Goal: Information Seeking & Learning: Understand process/instructions

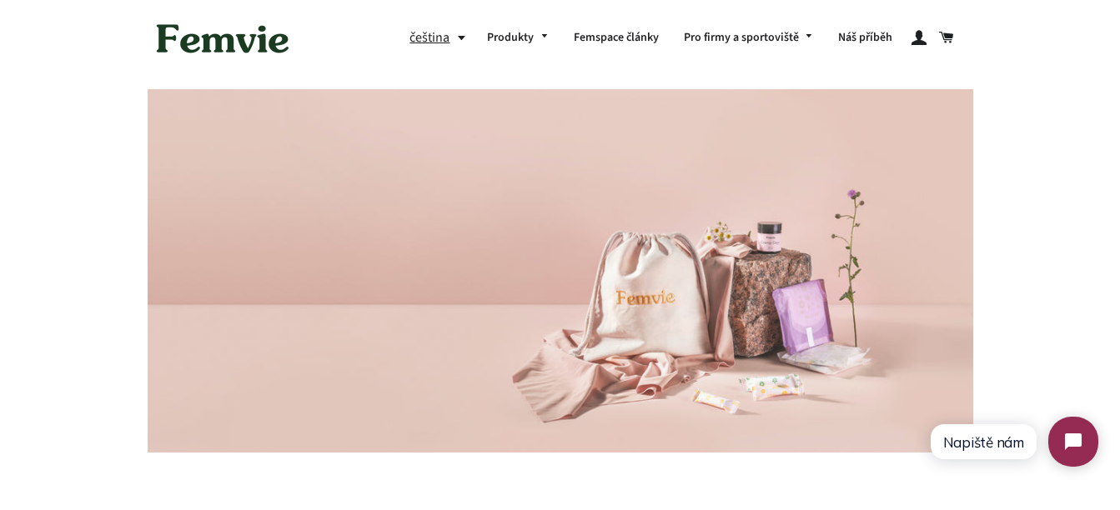
click at [243, 55] on img at bounding box center [223, 39] width 150 height 52
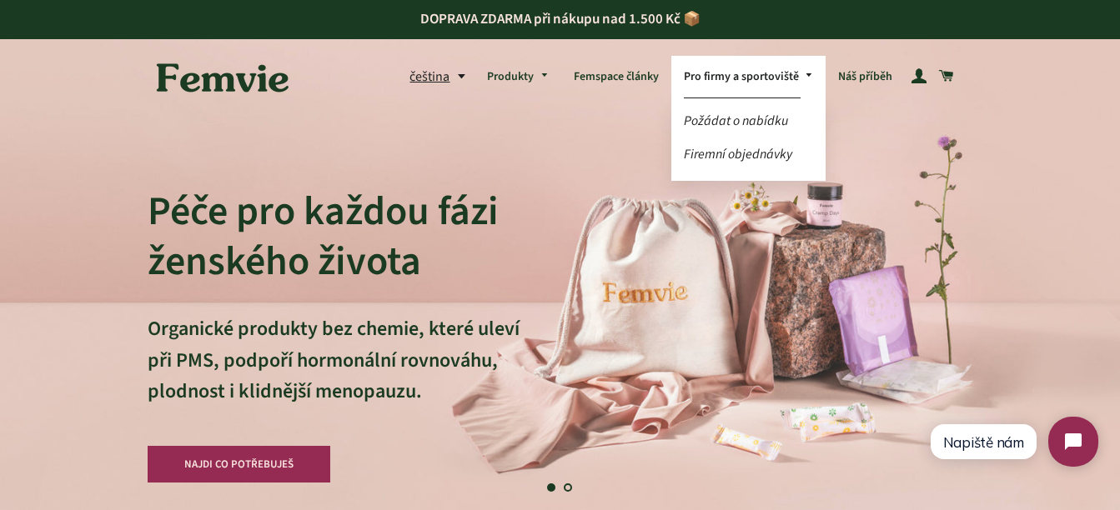
click at [760, 88] on link "Pro firmy a sportoviště" at bounding box center [748, 77] width 155 height 43
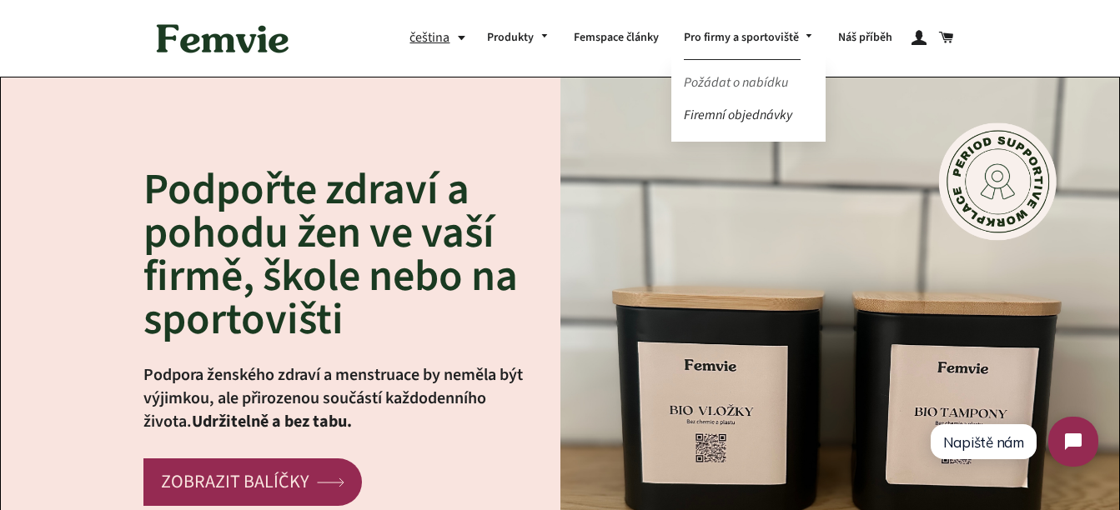
click at [749, 82] on link "Požádat o nabídku" at bounding box center [748, 82] width 155 height 29
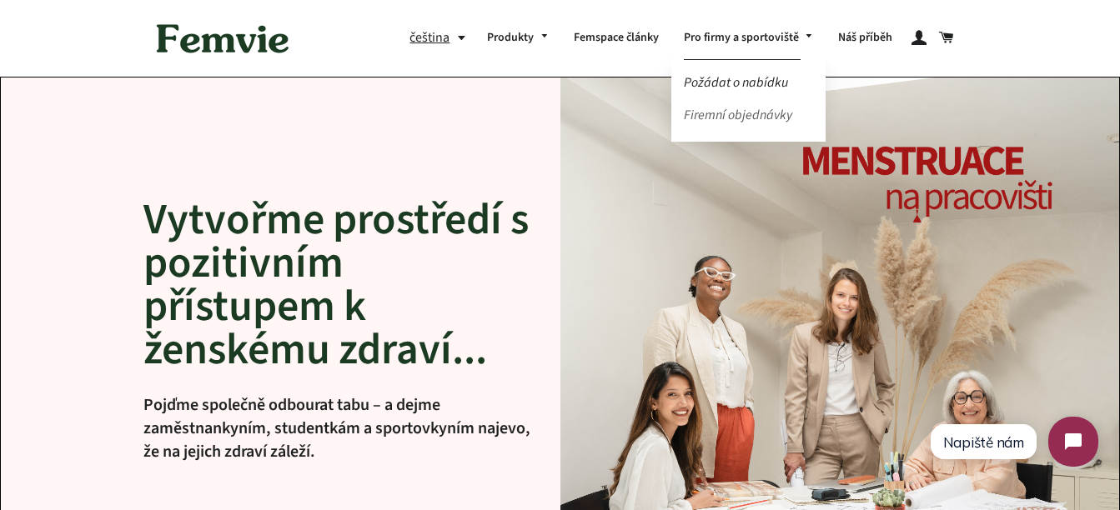
click at [718, 110] on link "Firemní objednávky" at bounding box center [748, 115] width 155 height 29
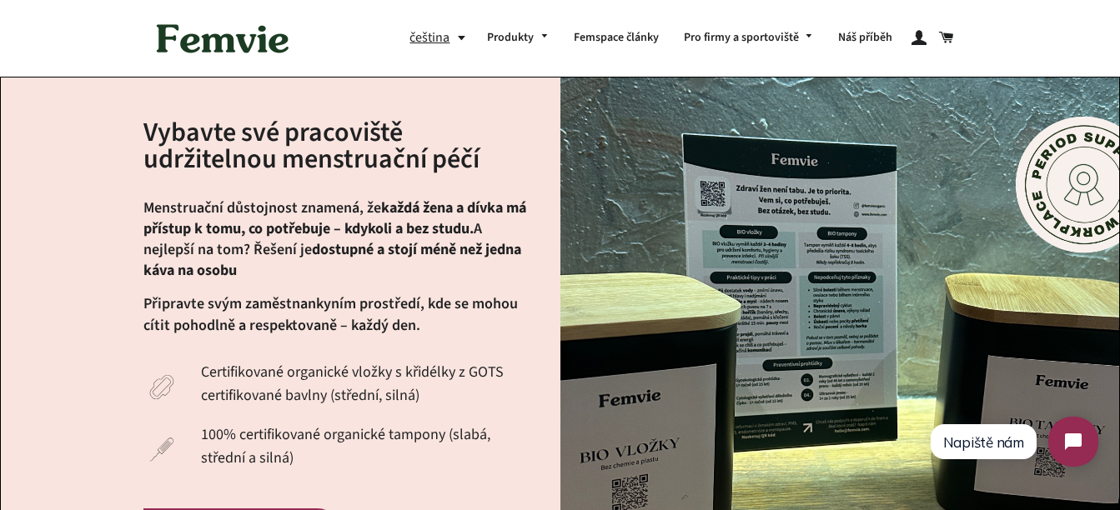
click at [219, 49] on img at bounding box center [223, 39] width 150 height 52
